Goal: Task Accomplishment & Management: Manage account settings

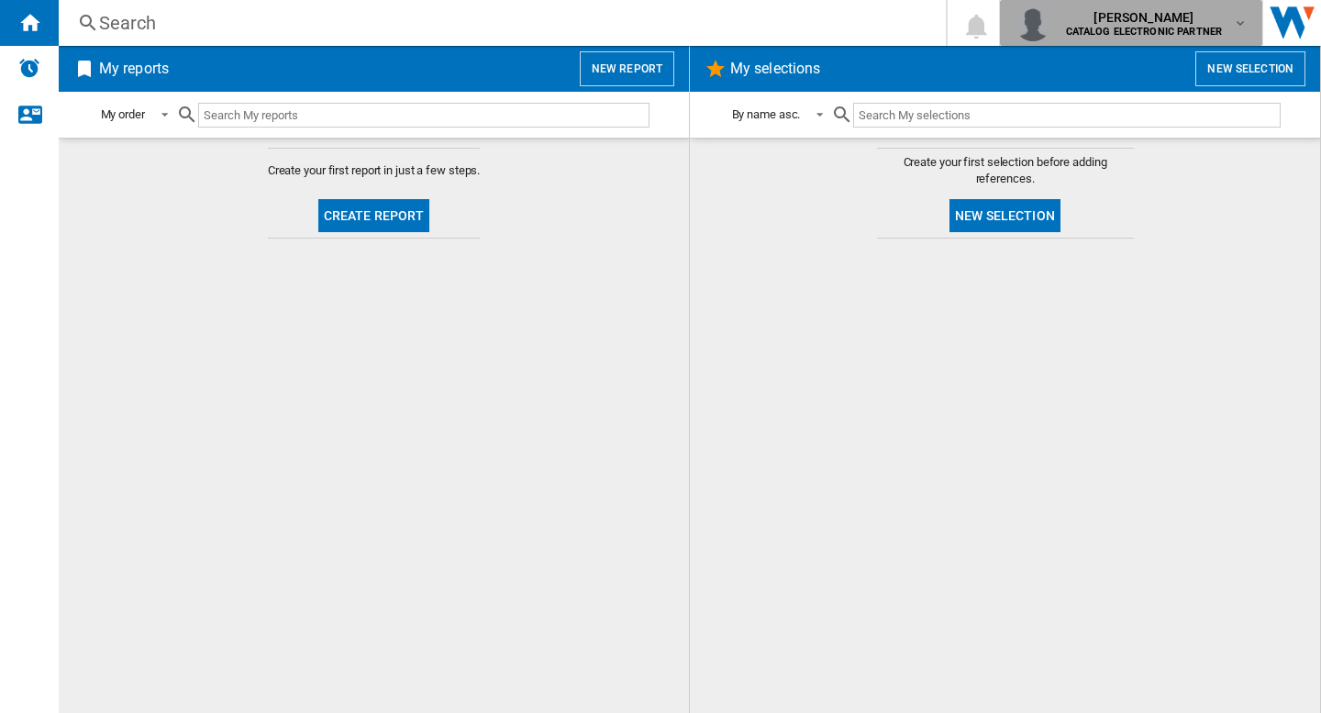
click at [1175, 28] on b "CATALOG ELECTRONIC PARTNER" at bounding box center [1144, 32] width 157 height 12
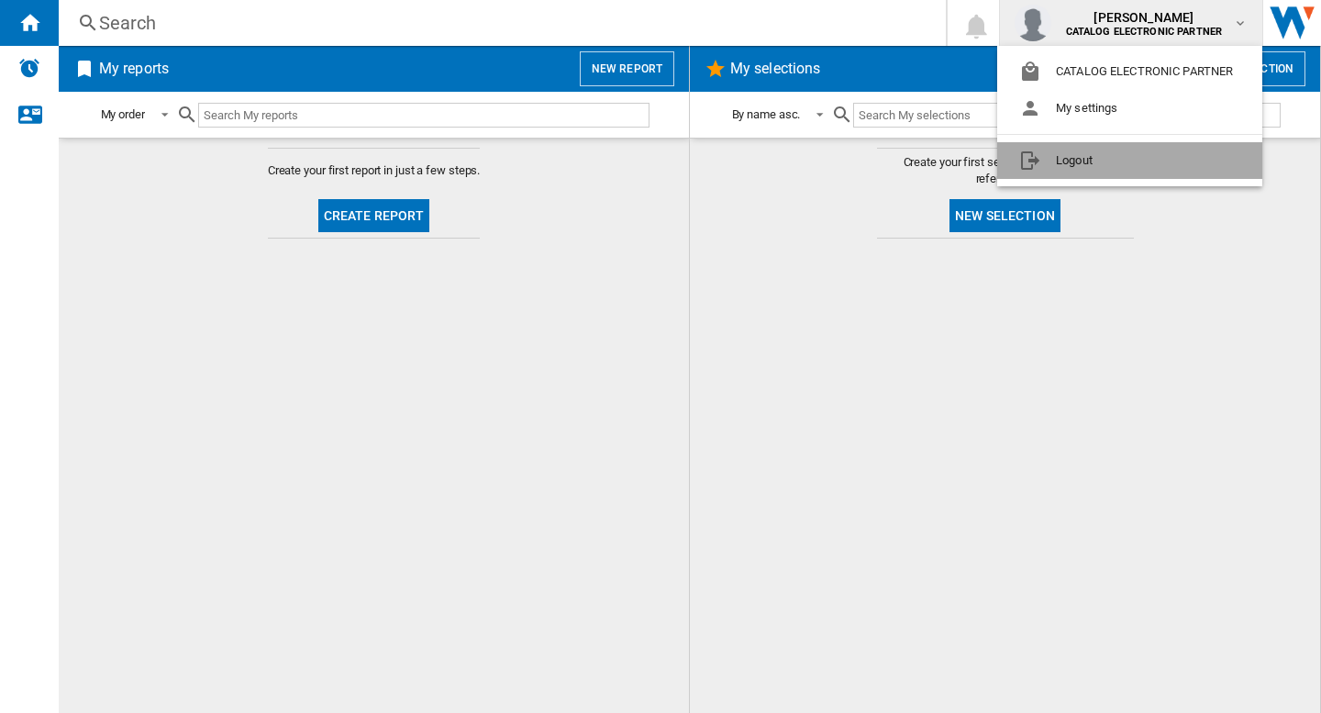
click at [1079, 177] on button "Logout" at bounding box center [1130, 160] width 265 height 37
